Goal: Navigation & Orientation: Go to known website

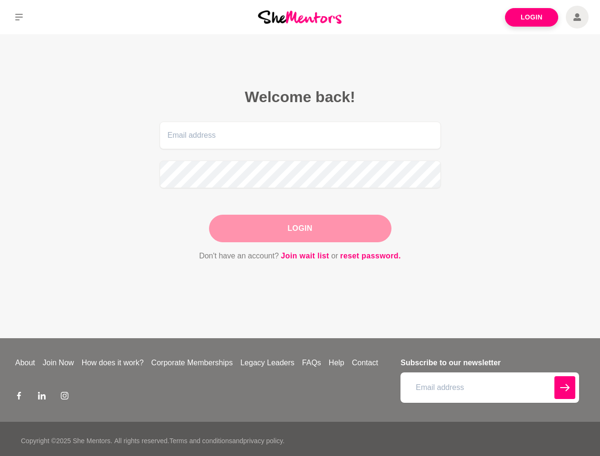
click at [300, 228] on div "Login" at bounding box center [300, 229] width 183 height 28
